Goal: Task Accomplishment & Management: Manage account settings

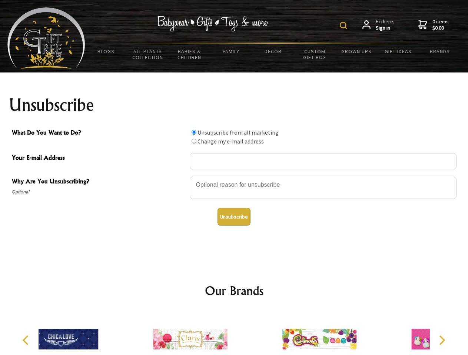
click at [344, 26] on img at bounding box center [343, 25] width 7 height 7
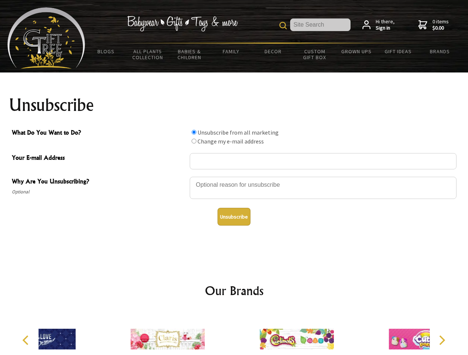
click at [234, 177] on div at bounding box center [323, 189] width 267 height 26
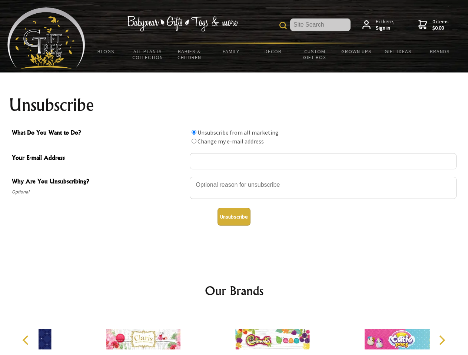
click at [194, 132] on input "What Do You Want to Do?" at bounding box center [193, 132] width 5 height 5
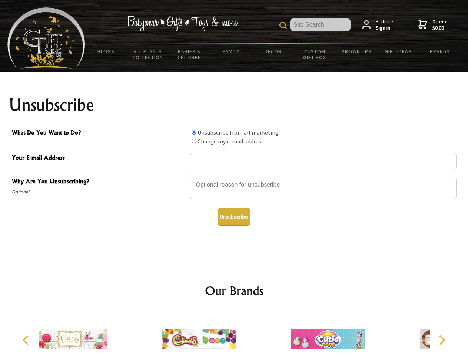
click at [194, 141] on input "What Do You Want to Do?" at bounding box center [193, 141] width 5 height 5
radio input "true"
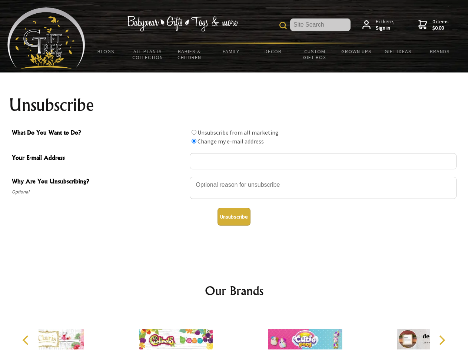
click at [234, 217] on button "Unsubscribe" at bounding box center [233, 217] width 33 height 18
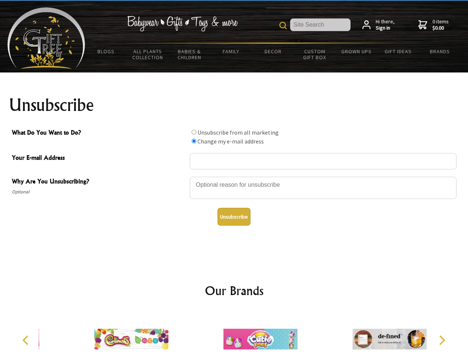
click at [234, 334] on img at bounding box center [260, 340] width 74 height 56
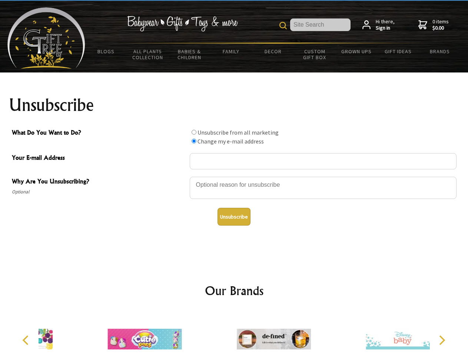
click at [27, 341] on icon "Previous" at bounding box center [26, 341] width 10 height 10
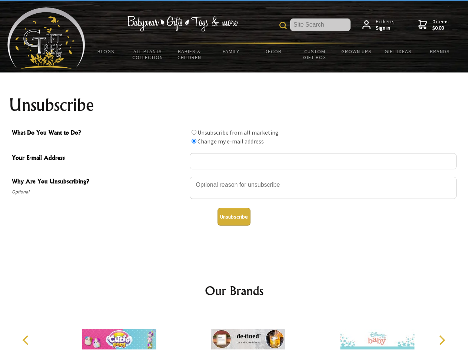
click at [441, 341] on icon "Next" at bounding box center [441, 341] width 10 height 10
